Goal: Task Accomplishment & Management: Manage account settings

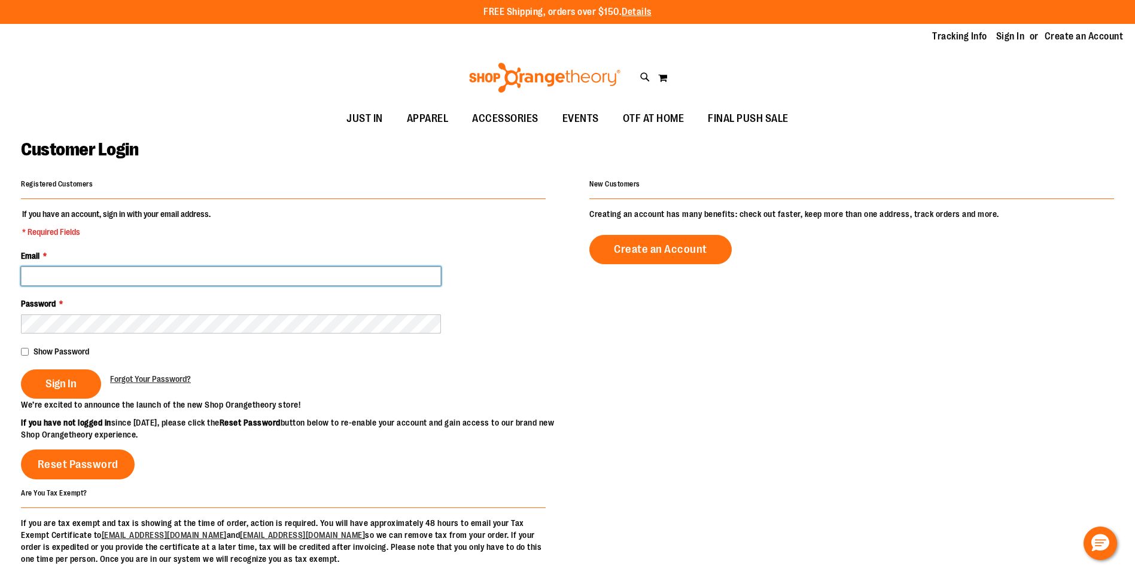
click at [158, 280] on input "Email *" at bounding box center [231, 276] width 420 height 19
type input "**********"
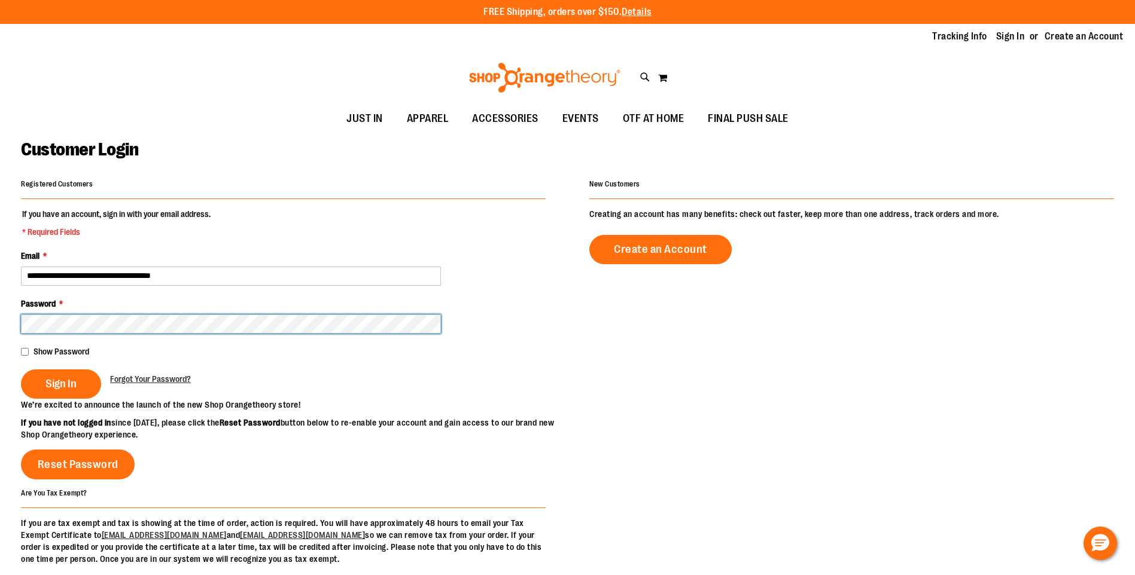
click at [21, 370] on button "Sign In" at bounding box center [61, 384] width 80 height 29
